Goal: Transaction & Acquisition: Download file/media

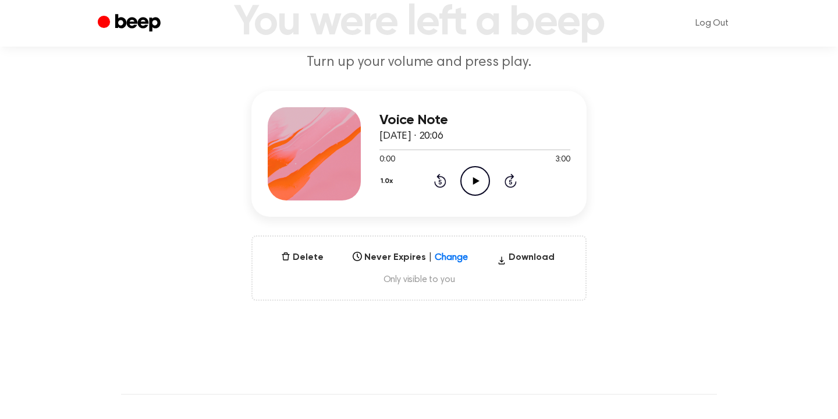
scroll to position [92, 0]
click at [523, 256] on button "Download" at bounding box center [526, 259] width 67 height 19
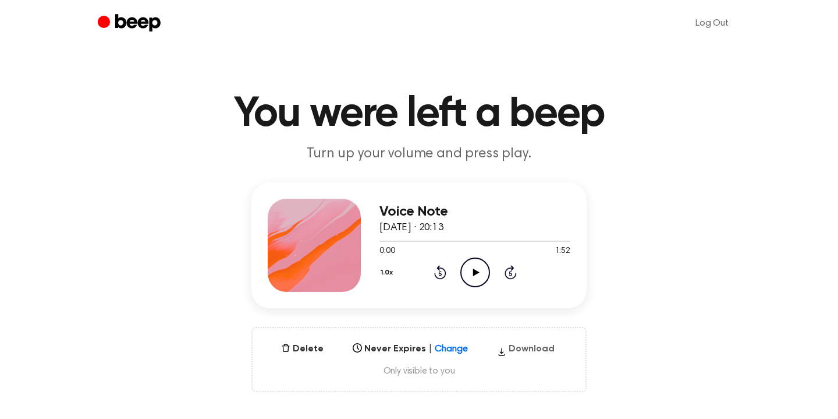
click at [516, 349] on button "Download" at bounding box center [526, 351] width 67 height 19
click at [519, 352] on button "Download" at bounding box center [526, 351] width 67 height 19
click at [462, 278] on icon "Play Audio" at bounding box center [475, 272] width 30 height 30
click at [479, 268] on icon "Pause Audio" at bounding box center [475, 272] width 30 height 30
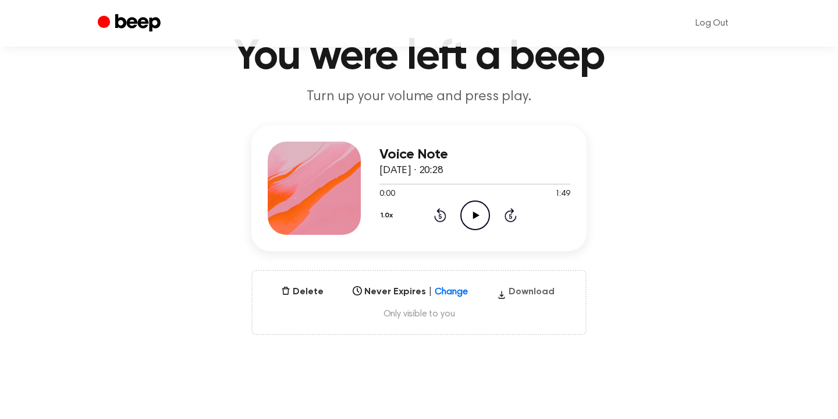
click at [533, 289] on button "Download" at bounding box center [526, 294] width 67 height 19
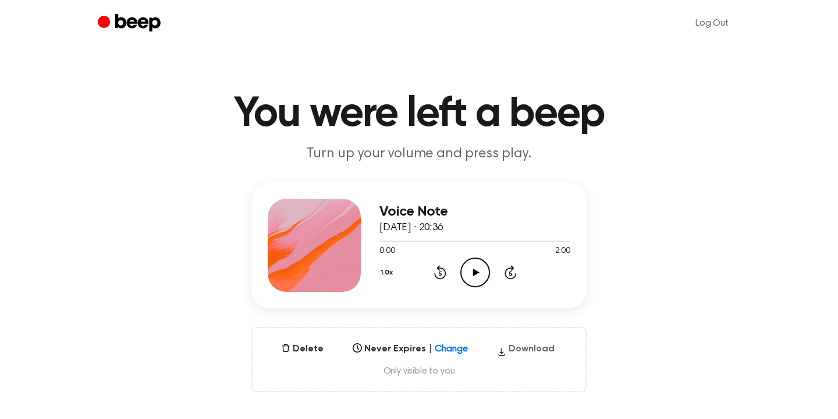
click at [528, 348] on button "Download" at bounding box center [526, 351] width 67 height 19
